Goal: Navigation & Orientation: Find specific page/section

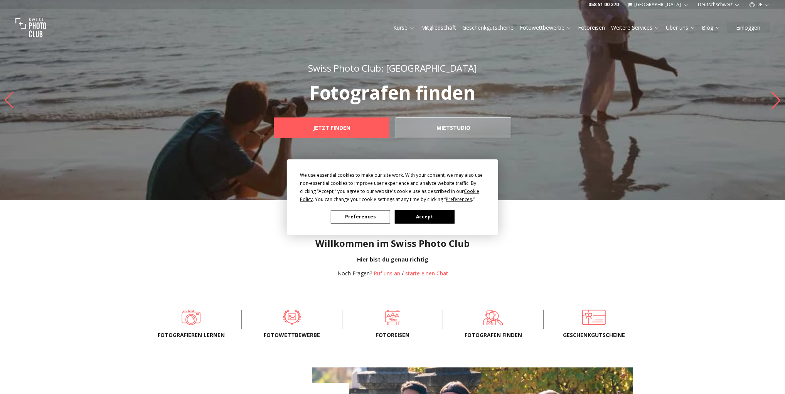
click at [758, 7] on div "We use essential cookies to make our site work. With your consent, we may also …" at bounding box center [392, 197] width 785 height 394
click at [760, 3] on div "We use essential cookies to make our site work. With your consent, we may also …" at bounding box center [392, 197] width 785 height 394
click at [765, 0] on div "We use essential cookies to make our site work. With your consent, we may also …" at bounding box center [392, 197] width 785 height 394
click at [435, 213] on button "Accept" at bounding box center [424, 216] width 59 height 13
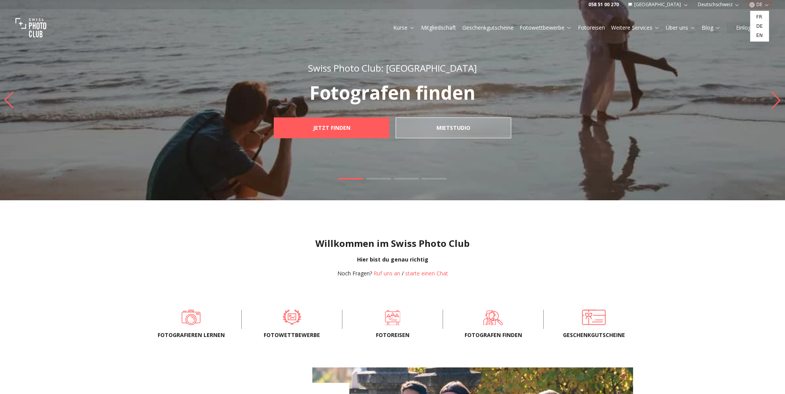
click at [760, 7] on button "DE" at bounding box center [759, 4] width 27 height 9
click at [759, 18] on link "fr" at bounding box center [760, 16] width 16 height 9
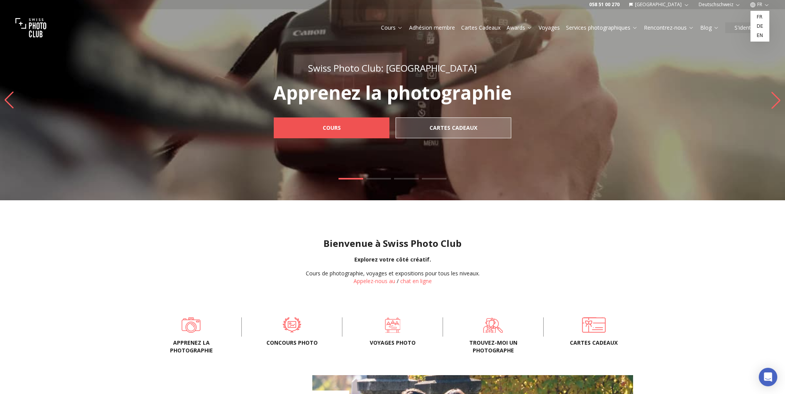
click at [353, 126] on link "Cours" at bounding box center [332, 128] width 116 height 21
